Goal: Task Accomplishment & Management: Use online tool/utility

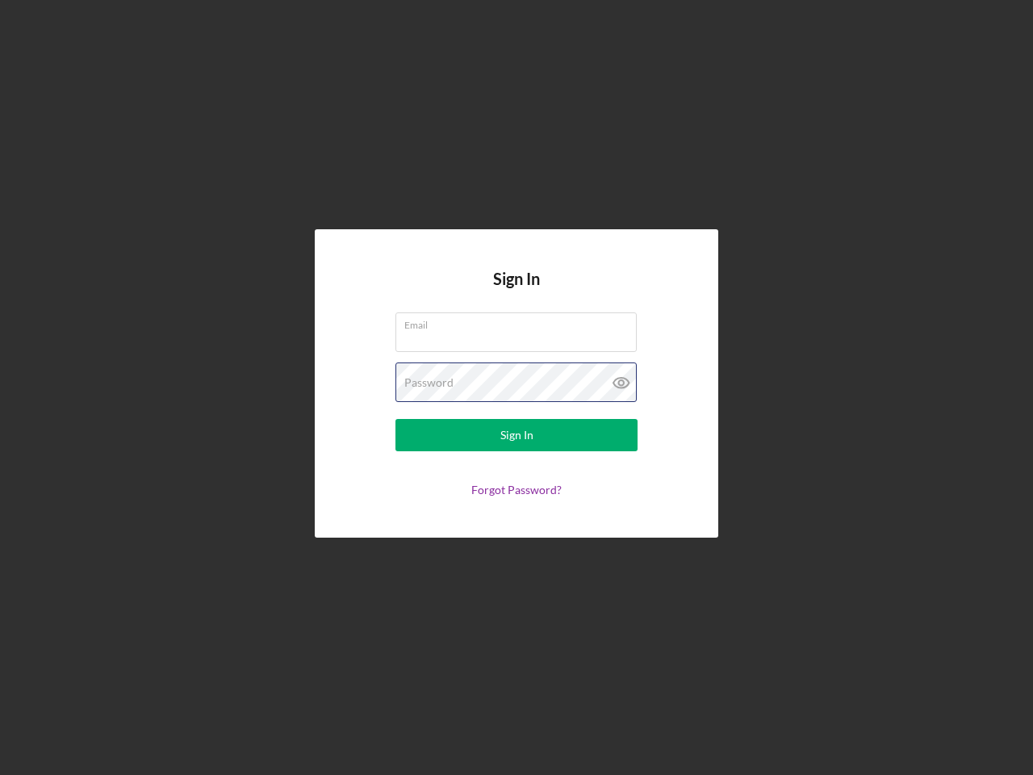
click at [516, 387] on div "Password" at bounding box center [516, 382] width 242 height 40
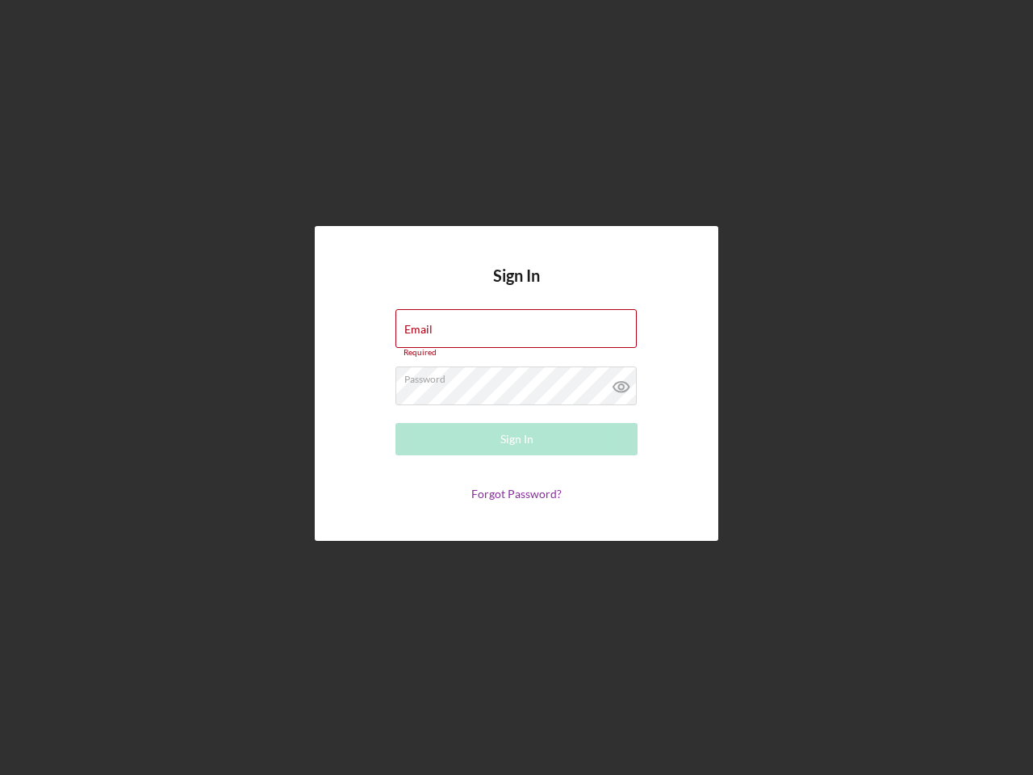
click at [621, 382] on icon at bounding box center [621, 386] width 40 height 40
